Goal: Use online tool/utility

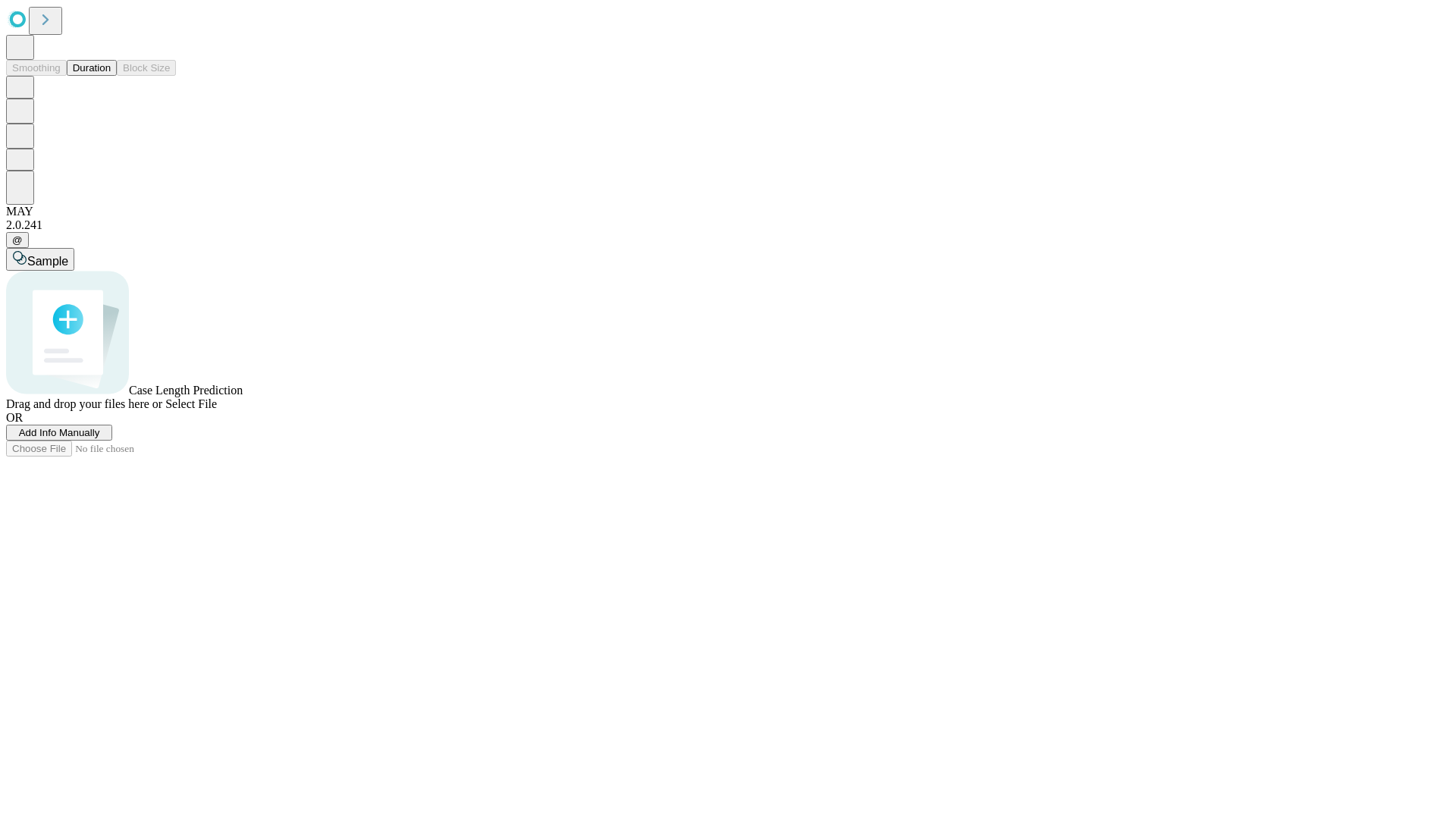
click at [217, 410] on span "Select File" at bounding box center [191, 404] width 52 height 13
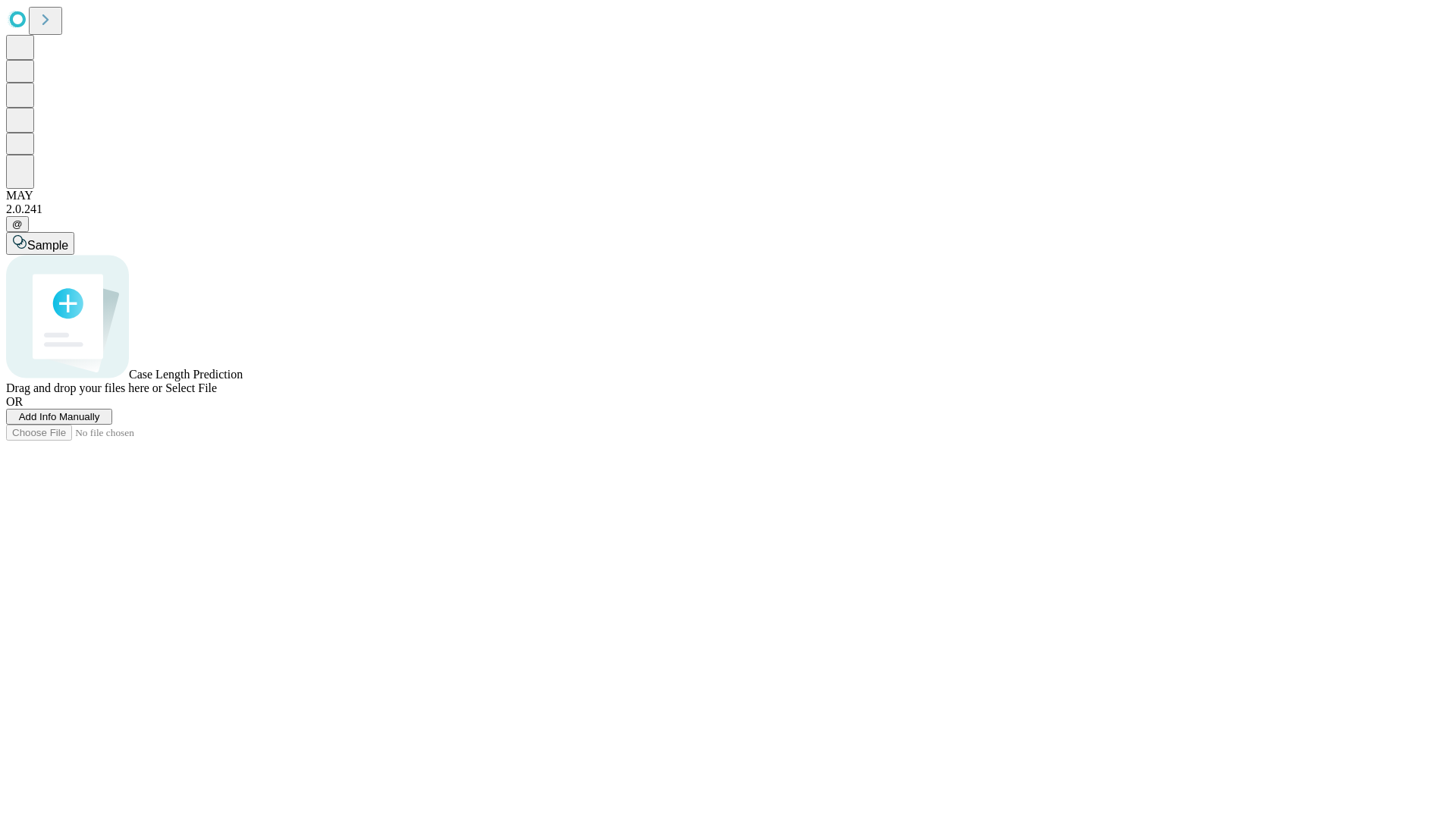
click at [217, 395] on span "Select File" at bounding box center [191, 388] width 52 height 13
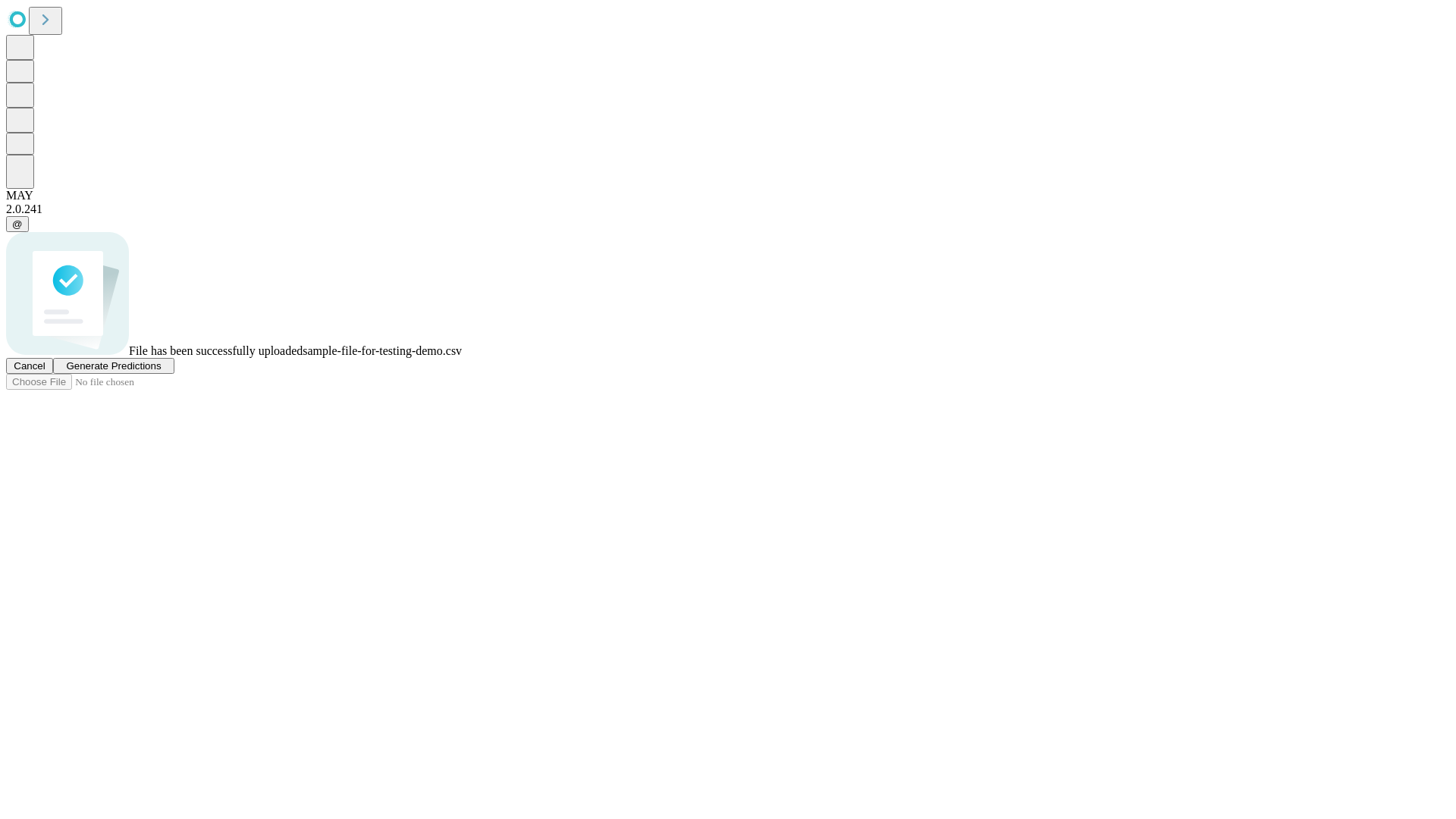
click at [161, 372] on span "Generate Predictions" at bounding box center [113, 366] width 95 height 11
